Goal: Navigation & Orientation: Find specific page/section

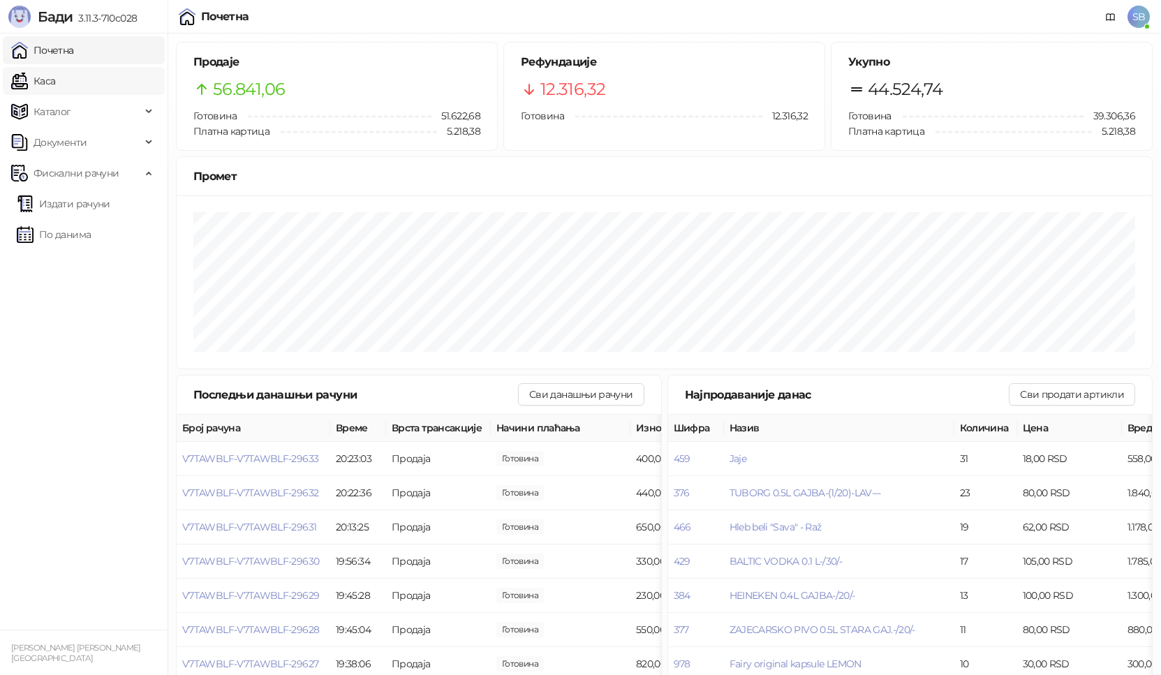
click at [39, 83] on link "Каса" at bounding box center [33, 81] width 44 height 28
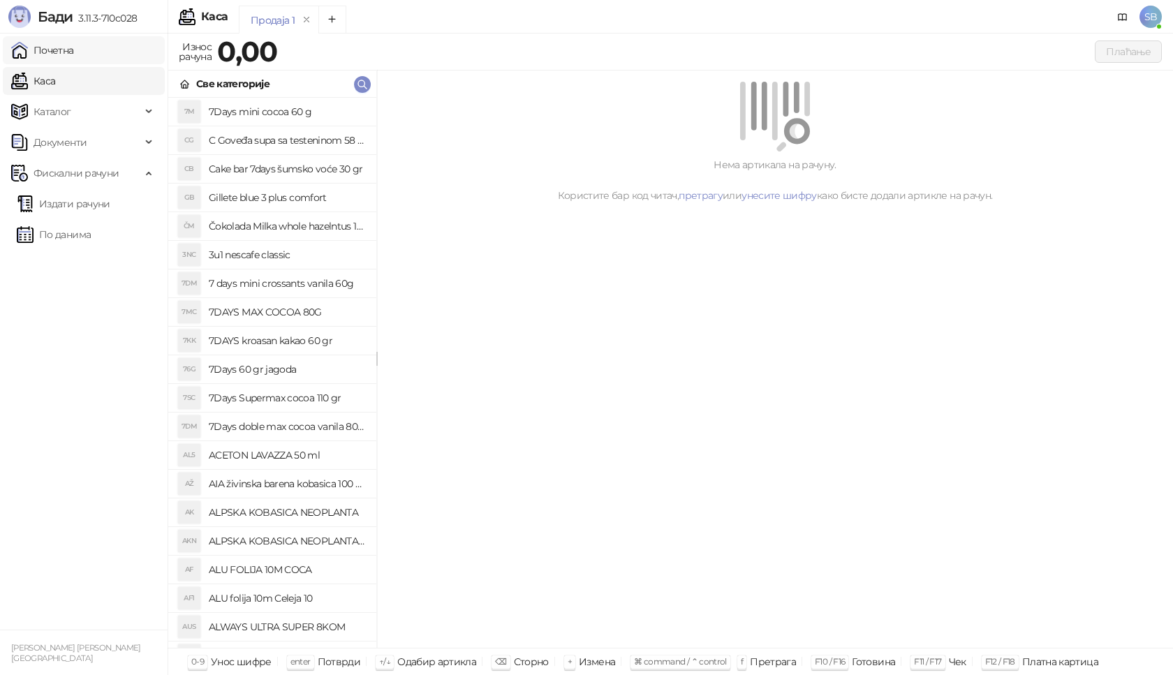
click at [55, 55] on link "Почетна" at bounding box center [42, 50] width 63 height 28
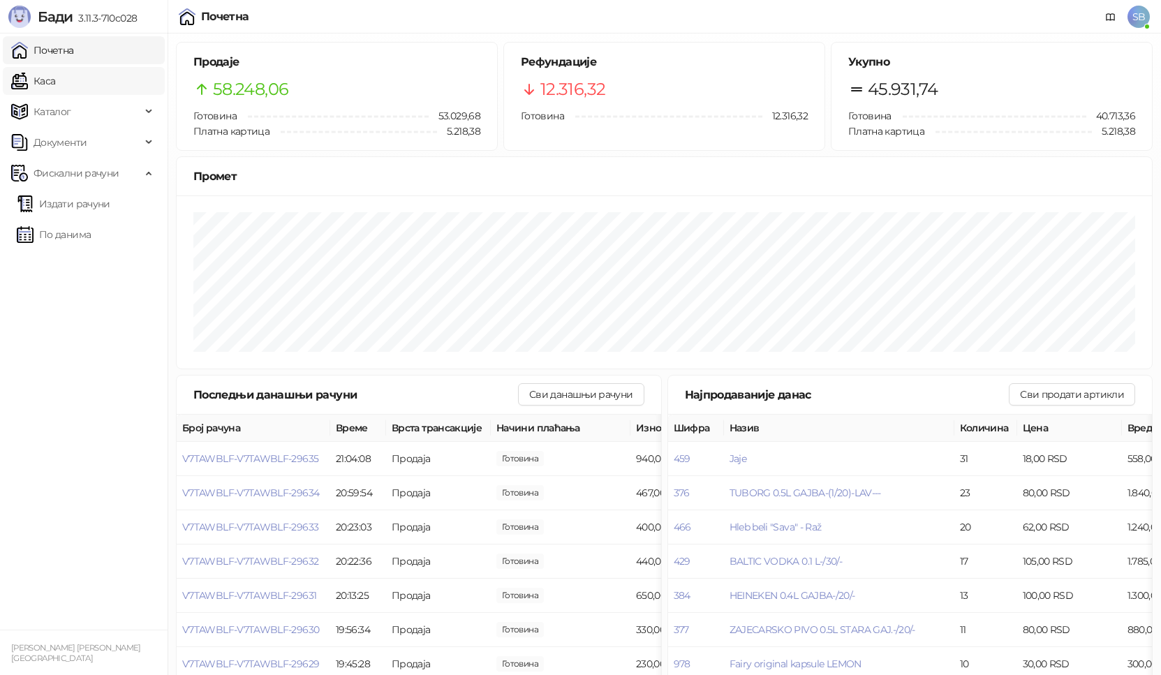
click at [47, 81] on link "Каса" at bounding box center [33, 81] width 44 height 28
click at [47, 80] on link "Каса" at bounding box center [33, 81] width 44 height 28
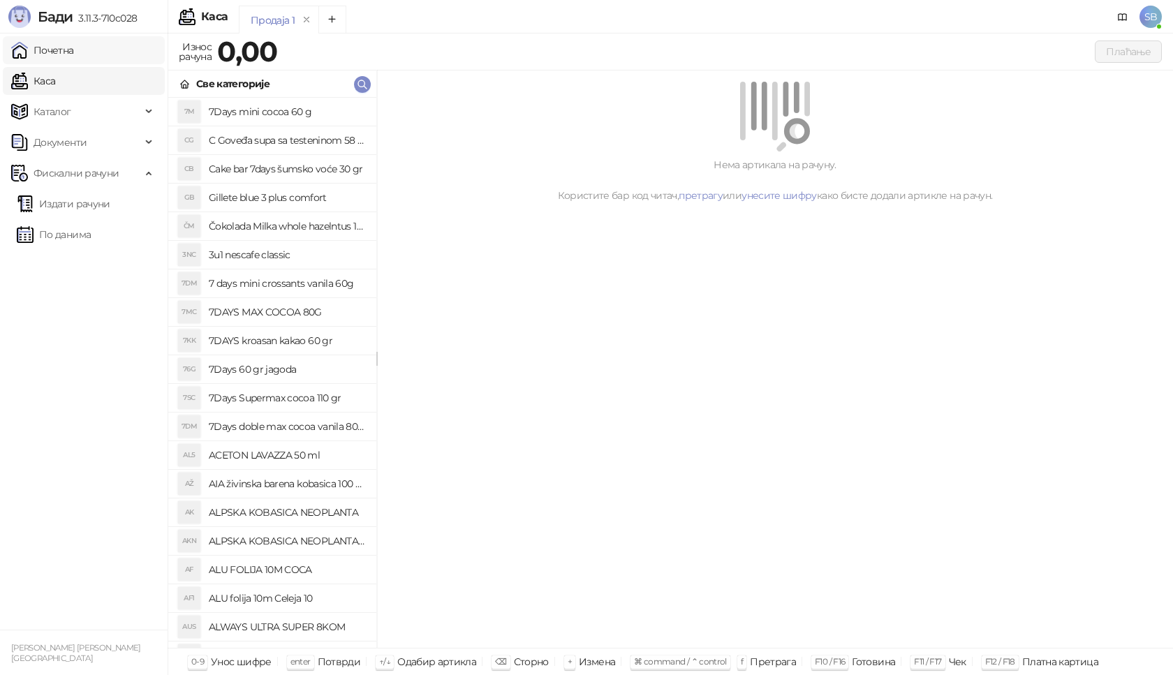
click at [54, 55] on link "Почетна" at bounding box center [42, 50] width 63 height 28
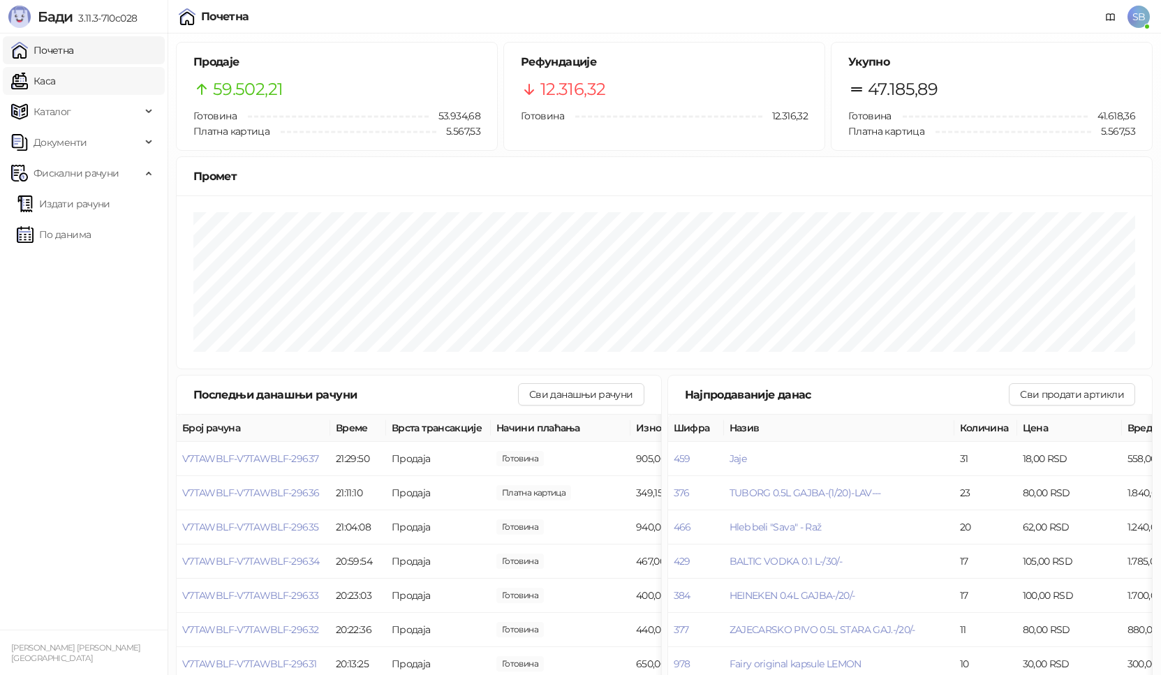
click at [48, 81] on link "Каса" at bounding box center [33, 81] width 44 height 28
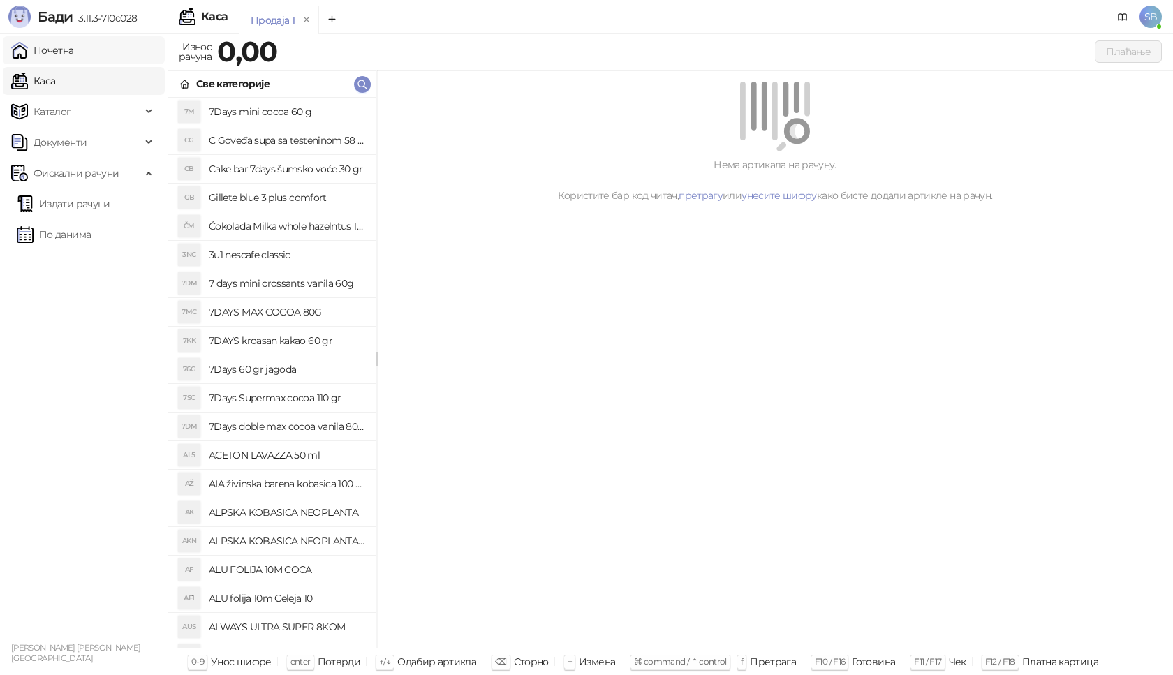
click at [58, 61] on link "Почетна" at bounding box center [42, 50] width 63 height 28
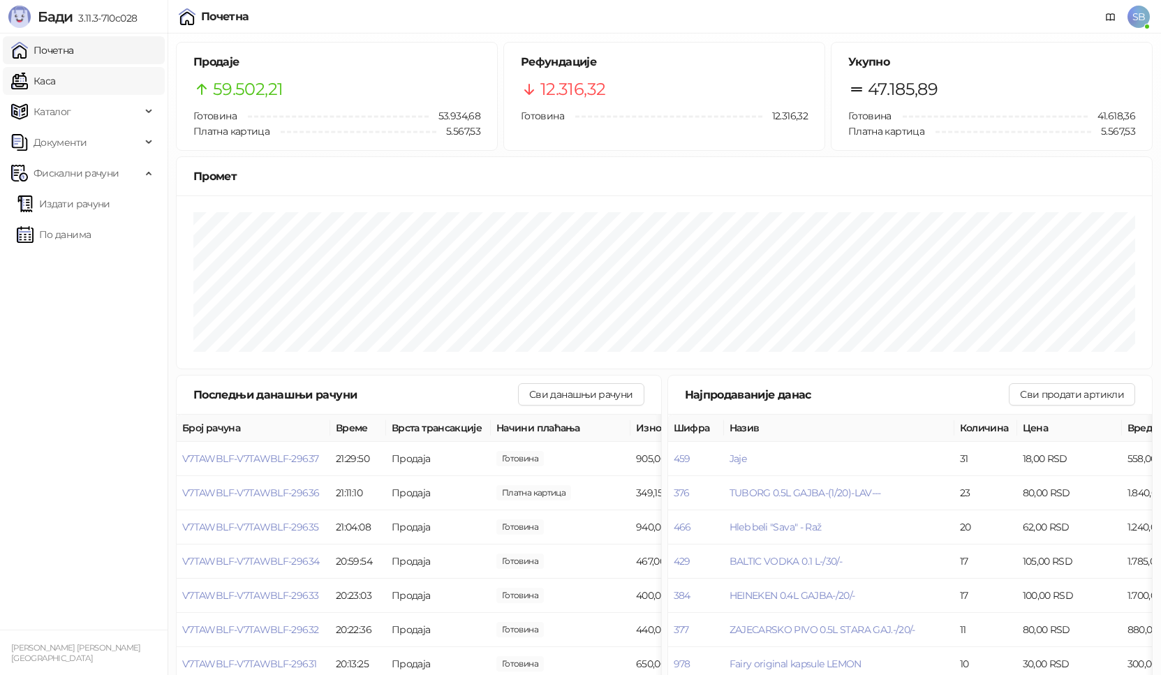
click at [47, 84] on link "Каса" at bounding box center [33, 81] width 44 height 28
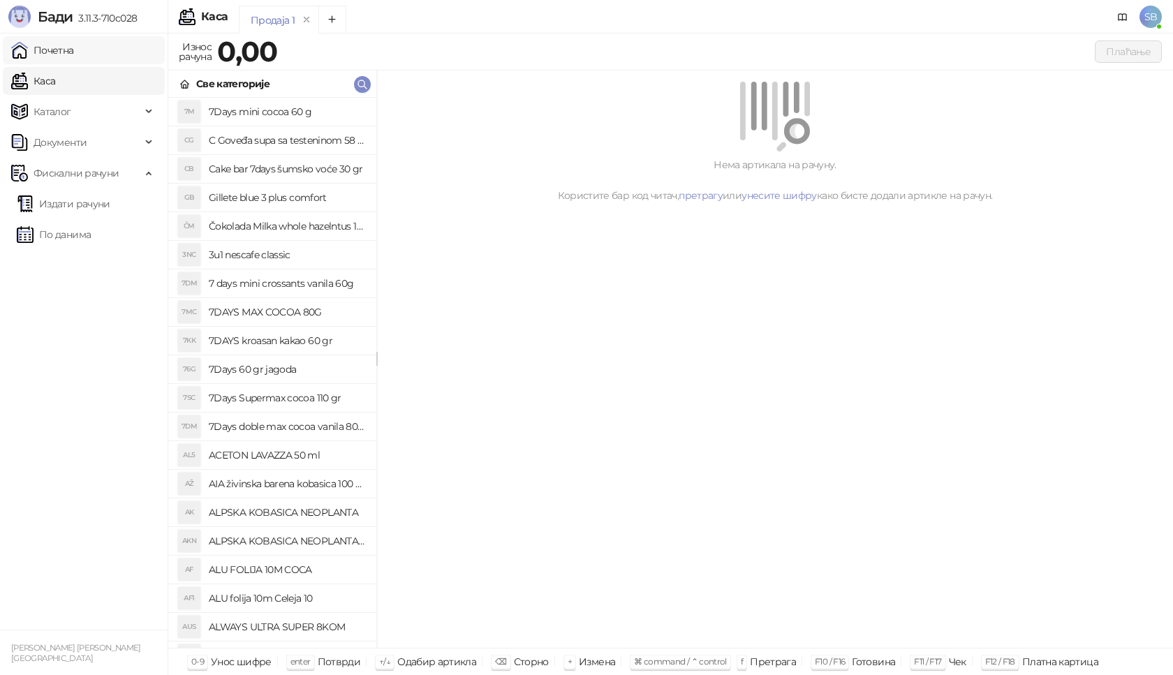
click at [58, 53] on link "Почетна" at bounding box center [42, 50] width 63 height 28
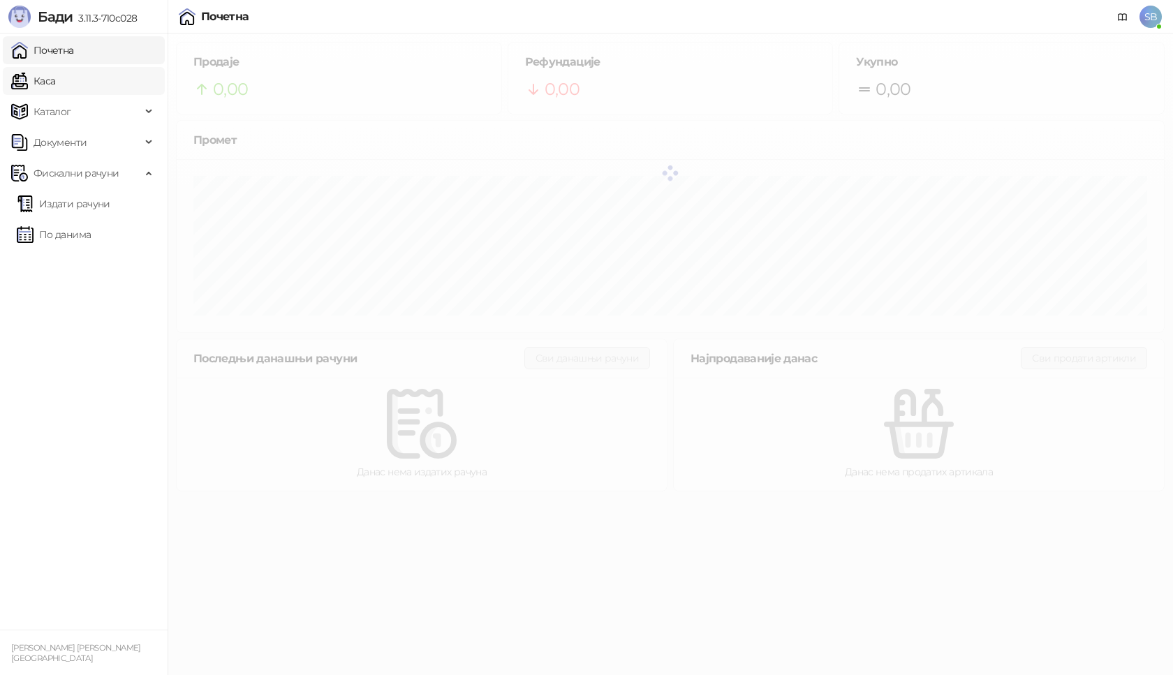
click at [42, 86] on link "Каса" at bounding box center [33, 81] width 44 height 28
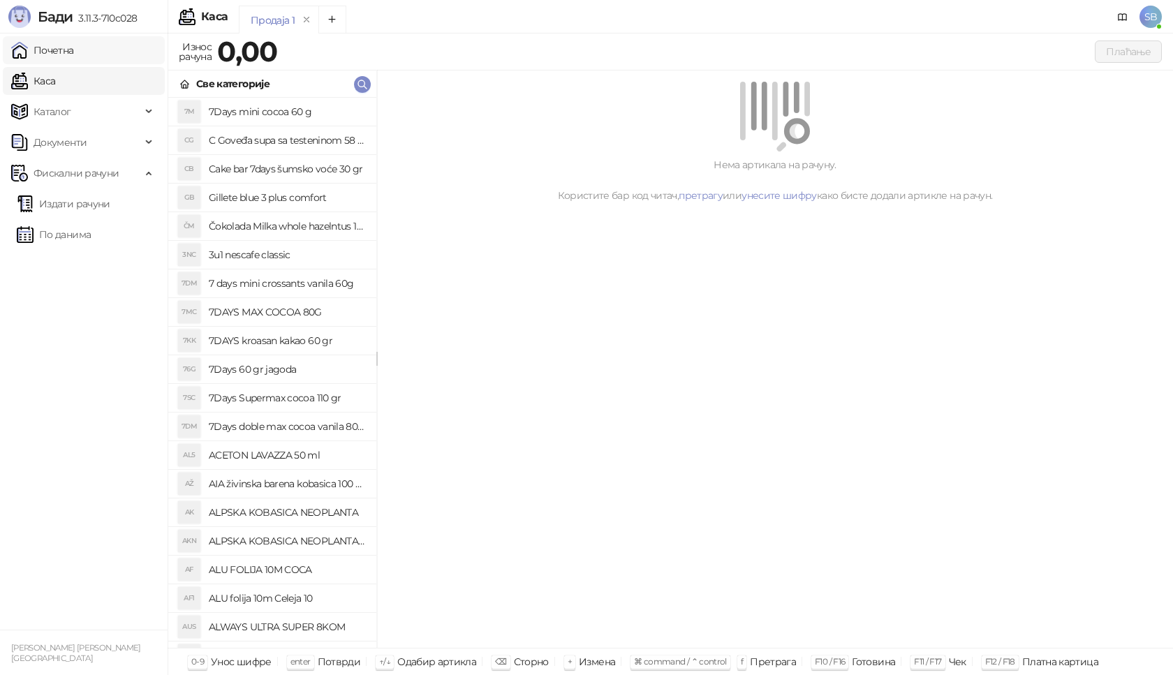
click at [52, 50] on link "Почетна" at bounding box center [42, 50] width 63 height 28
